Goal: Information Seeking & Learning: Compare options

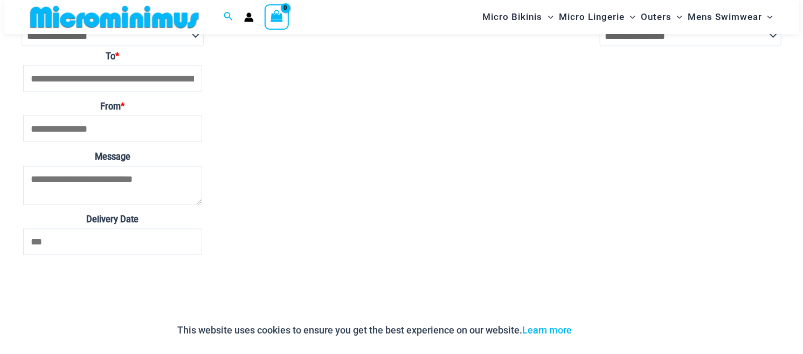
scroll to position [2367, 0]
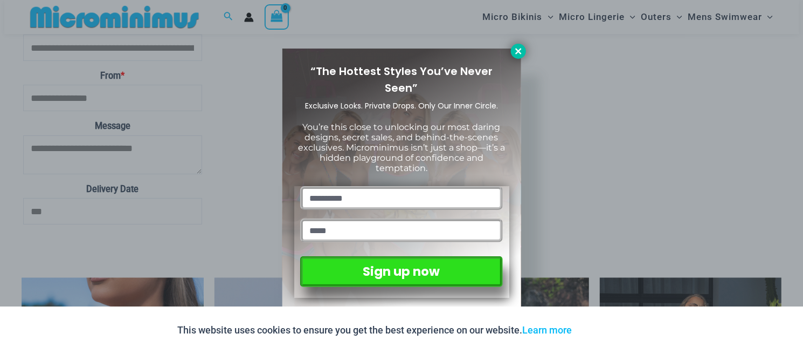
click at [516, 52] on icon at bounding box center [519, 51] width 10 height 10
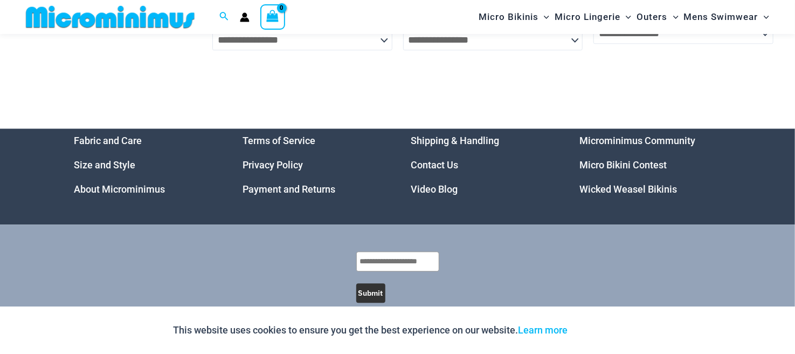
scroll to position [3327, 0]
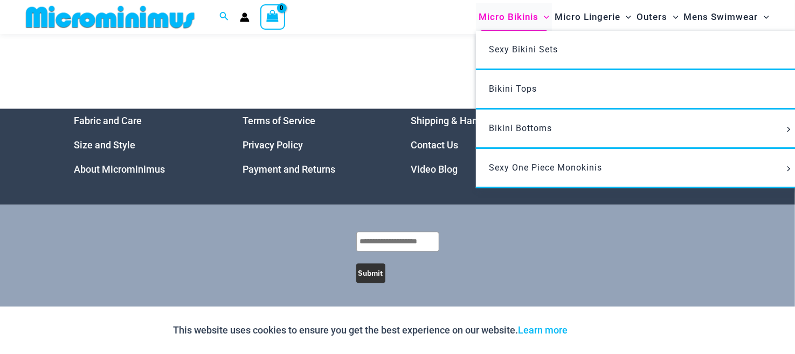
click at [507, 14] on span "Micro Bikinis" at bounding box center [509, 16] width 60 height 27
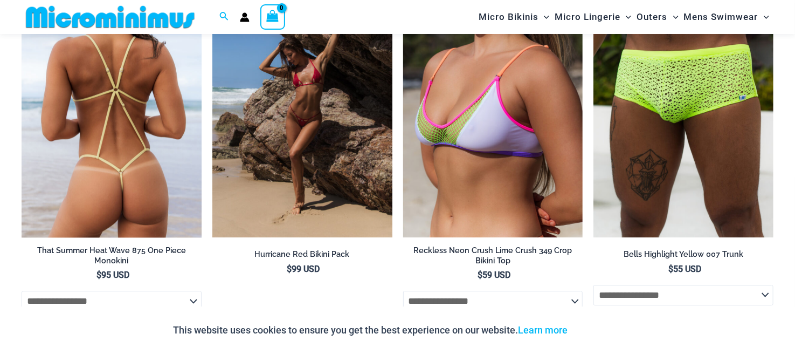
scroll to position [1606, 0]
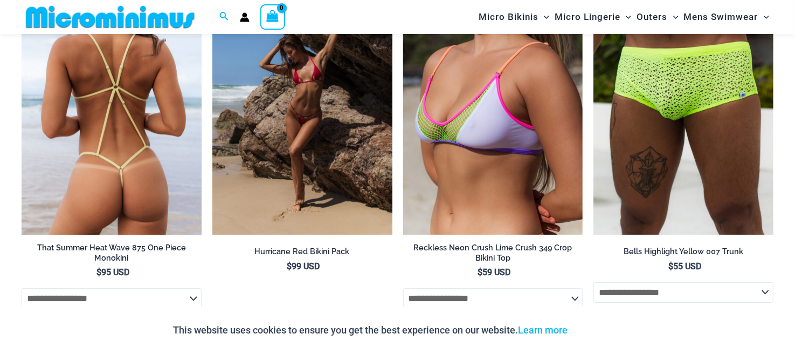
click at [108, 130] on img at bounding box center [112, 100] width 180 height 270
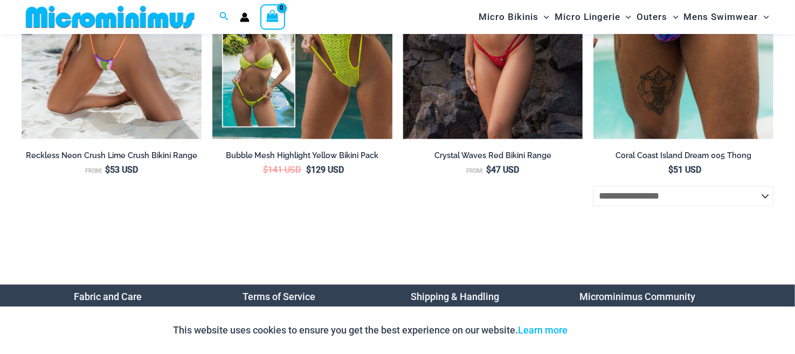
scroll to position [3277, 0]
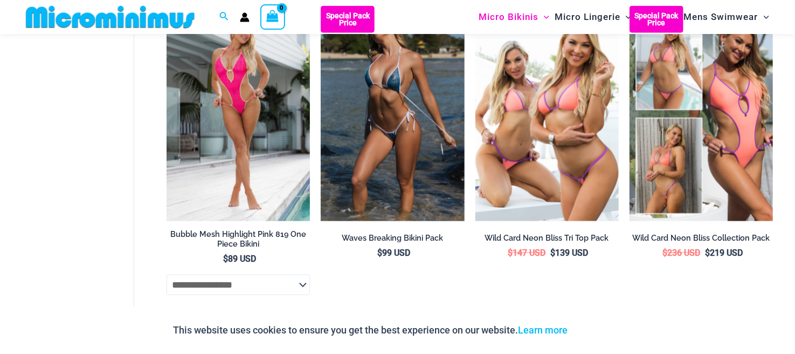
scroll to position [2688, 0]
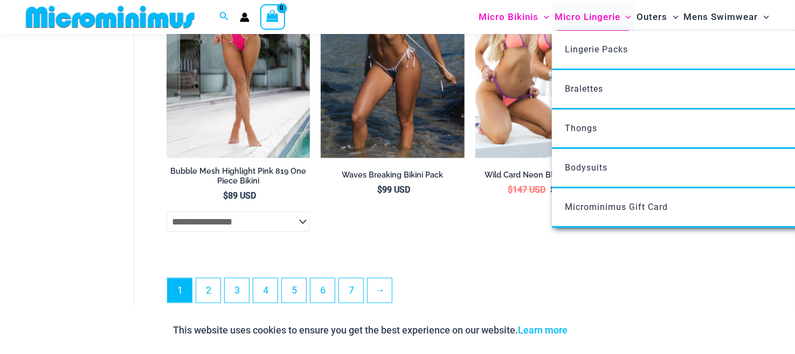
click at [599, 13] on span "Micro Lingerie" at bounding box center [588, 16] width 66 height 27
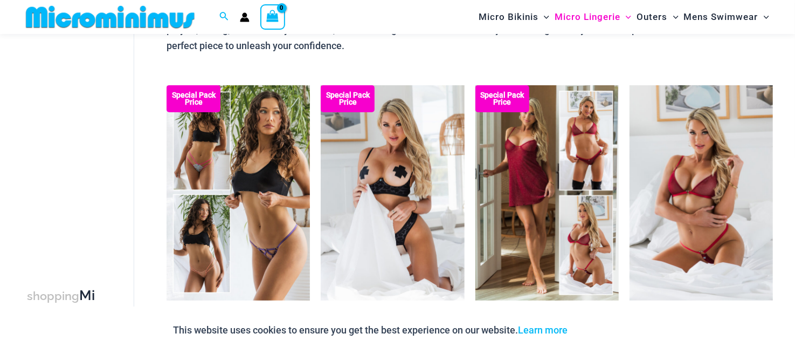
scroll to position [153, 0]
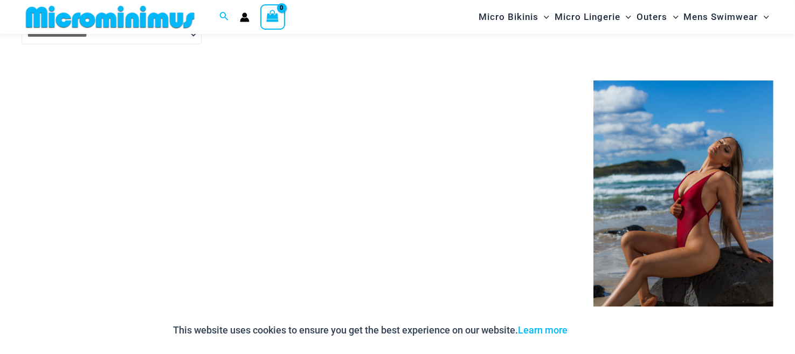
scroll to position [1763, 0]
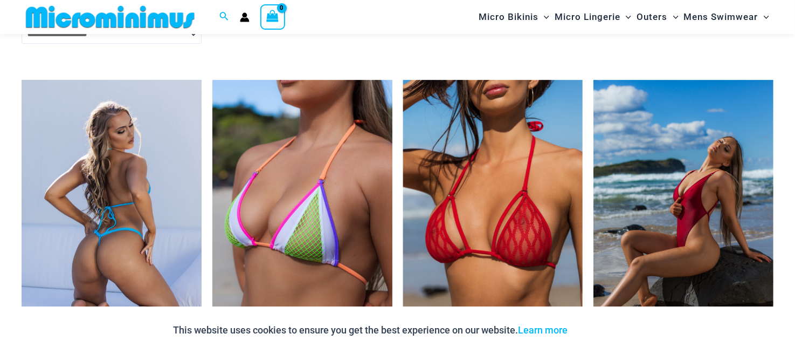
click at [108, 171] on img at bounding box center [112, 215] width 180 height 270
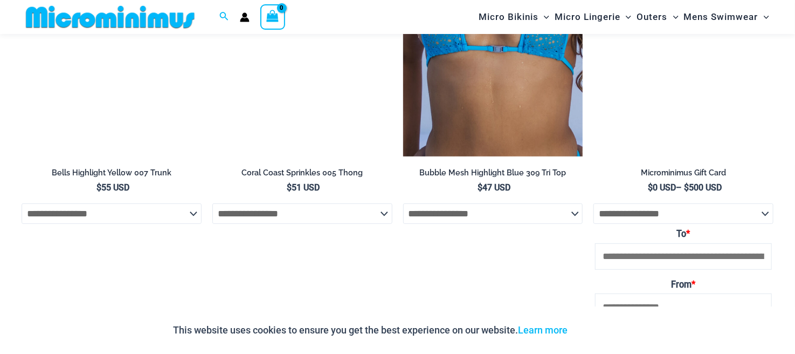
scroll to position [2209, 0]
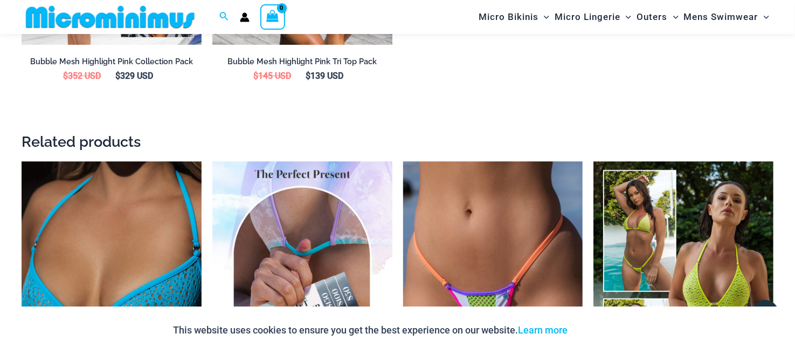
scroll to position [1827, 0]
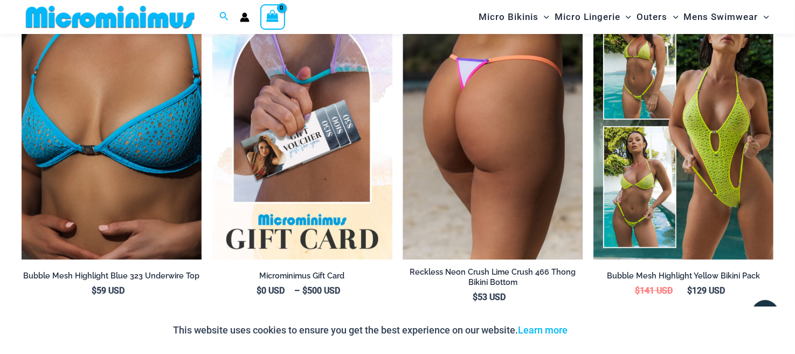
click at [488, 152] on img at bounding box center [493, 124] width 180 height 270
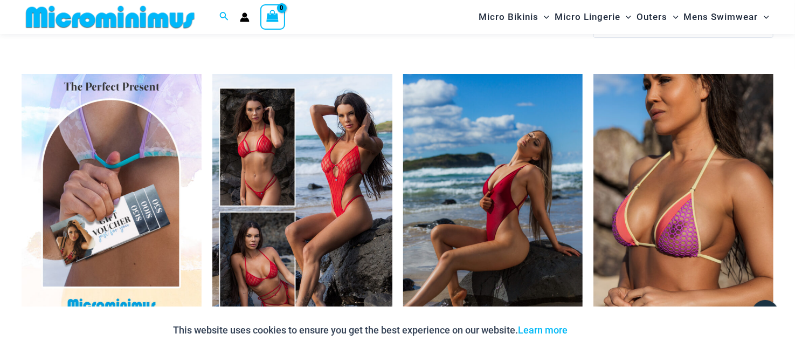
scroll to position [2145, 0]
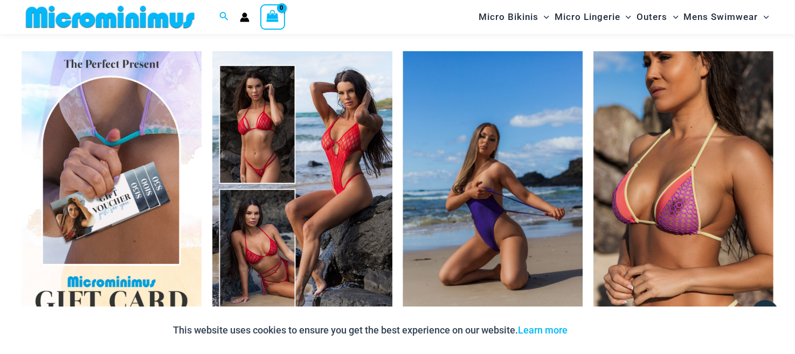
click at [537, 191] on img at bounding box center [493, 186] width 180 height 270
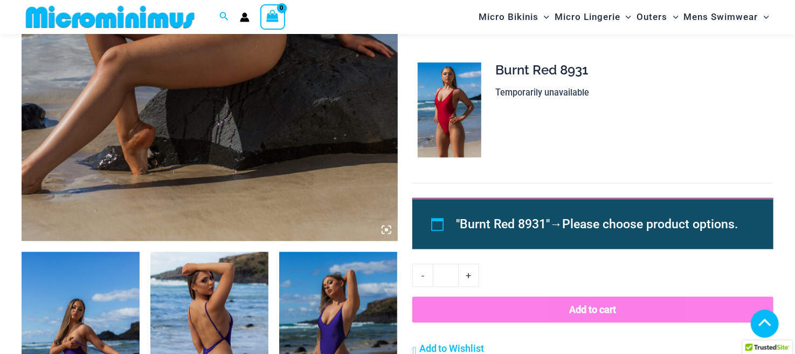
scroll to position [637, 0]
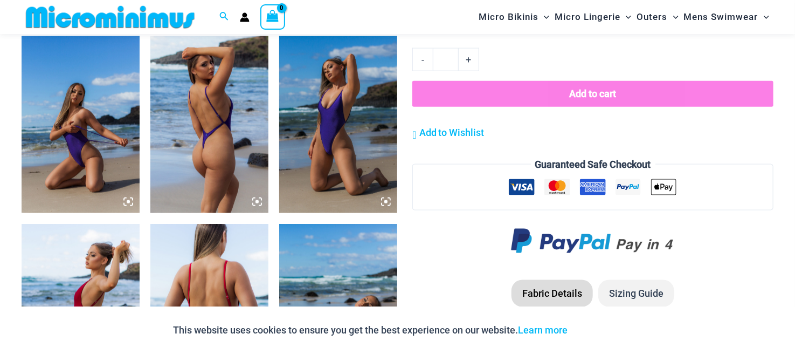
click at [338, 169] on img at bounding box center [338, 124] width 118 height 177
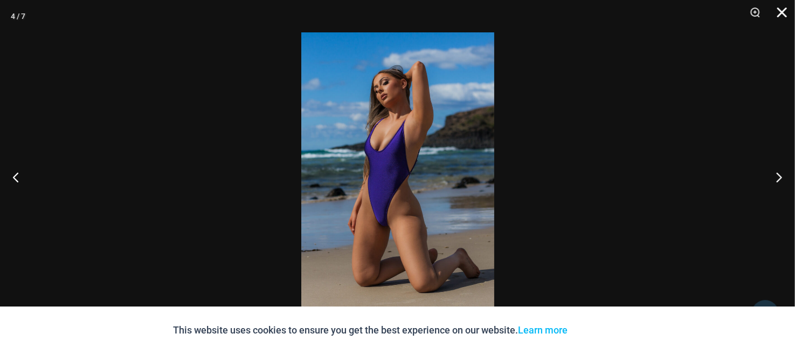
click at [783, 9] on button "Close" at bounding box center [778, 16] width 27 height 32
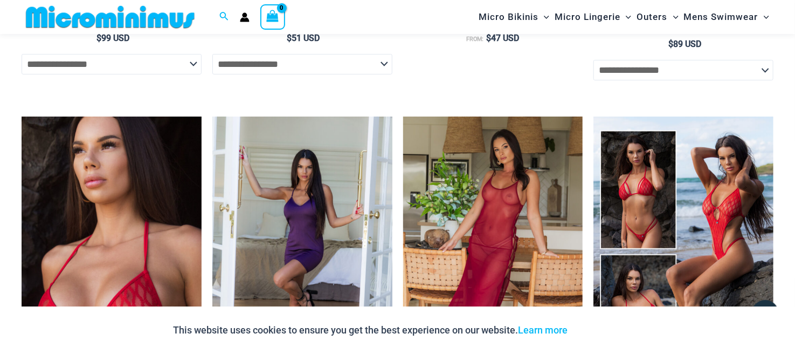
scroll to position [2038, 0]
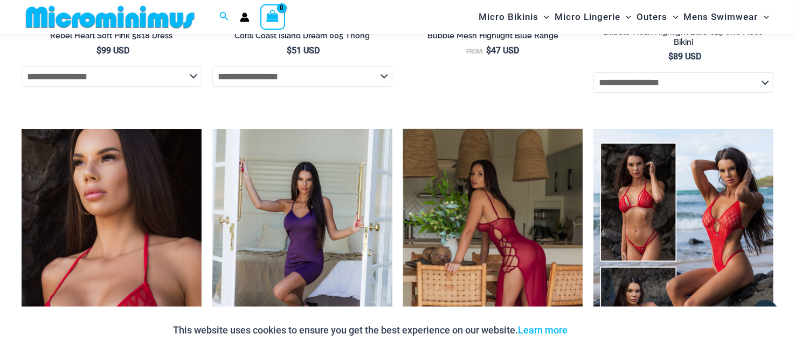
click at [489, 185] on img at bounding box center [493, 264] width 180 height 270
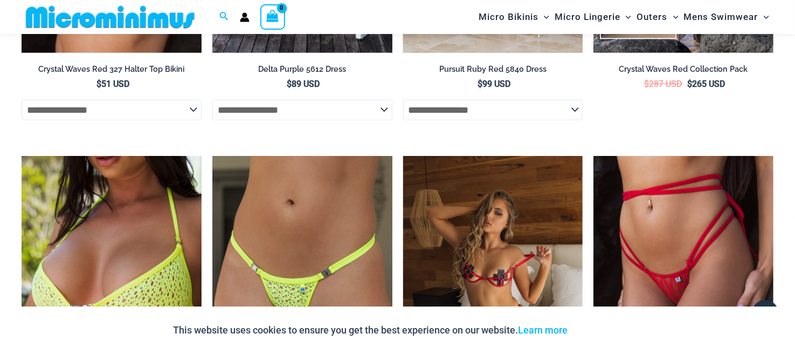
scroll to position [2410, 0]
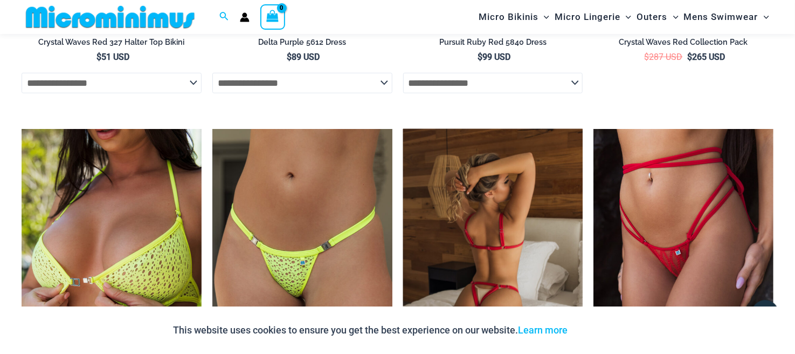
click at [530, 176] on img at bounding box center [493, 264] width 180 height 270
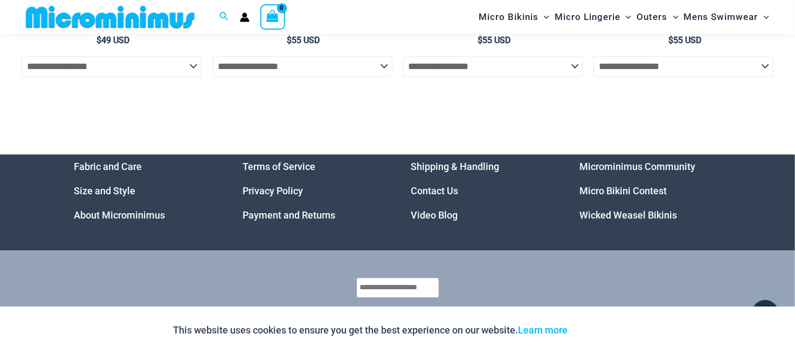
scroll to position [3359, 0]
